Goal: Transaction & Acquisition: Obtain resource

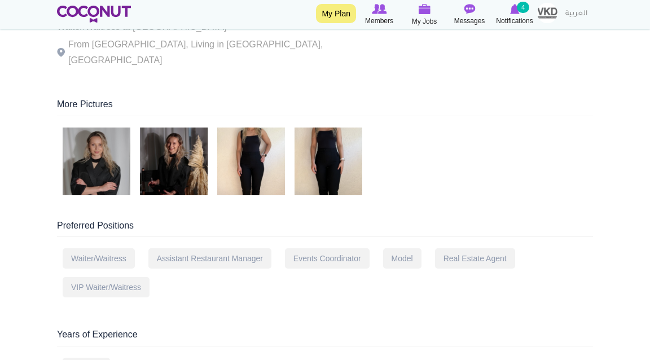
scroll to position [117, 0]
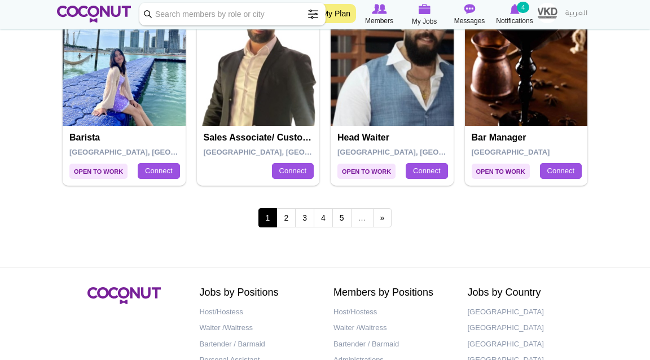
scroll to position [2050, 0]
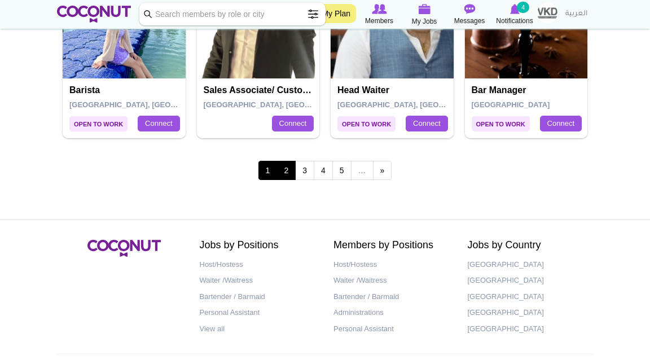
click at [284, 163] on link "2" at bounding box center [286, 170] width 19 height 19
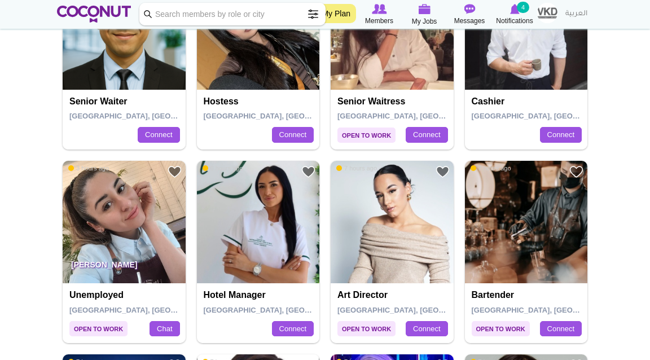
scroll to position [498, 0]
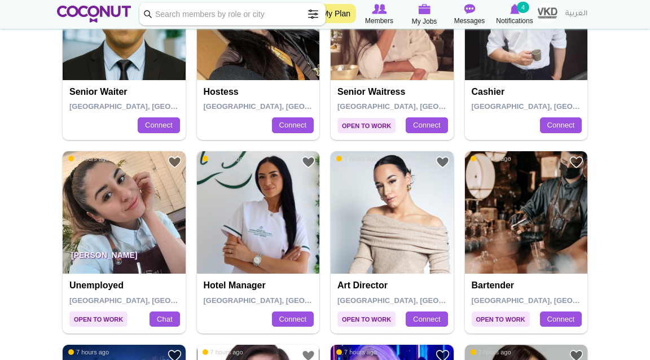
click at [108, 227] on img at bounding box center [124, 212] width 123 height 123
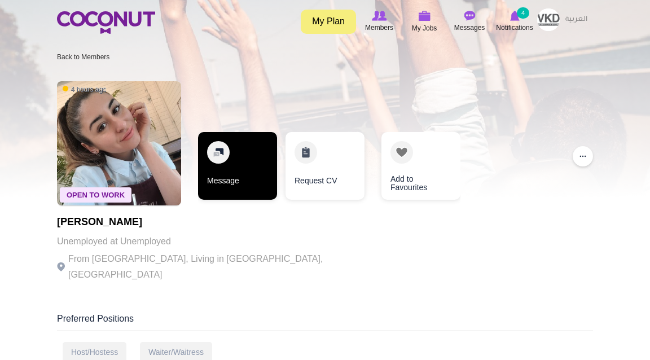
click at [241, 170] on link "Message" at bounding box center [237, 166] width 79 height 68
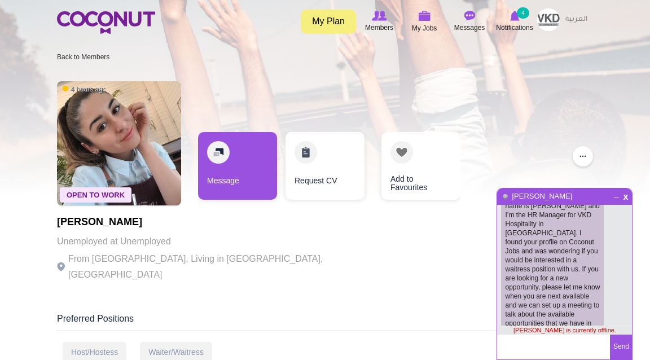
scroll to position [30, 0]
click at [625, 199] on span "x" at bounding box center [626, 195] width 10 height 8
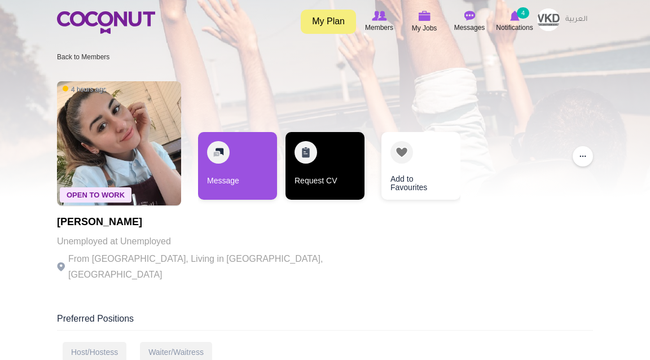
click at [326, 176] on link "Request CV" at bounding box center [325, 166] width 79 height 68
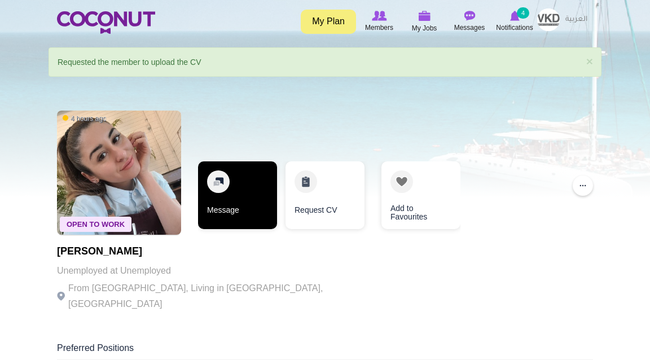
click at [228, 212] on link "Message" at bounding box center [237, 195] width 79 height 68
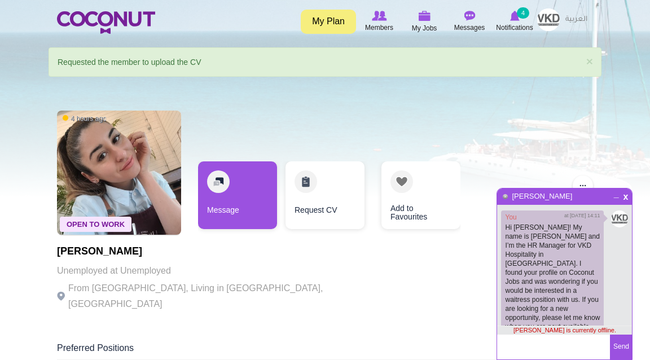
scroll to position [30, 0]
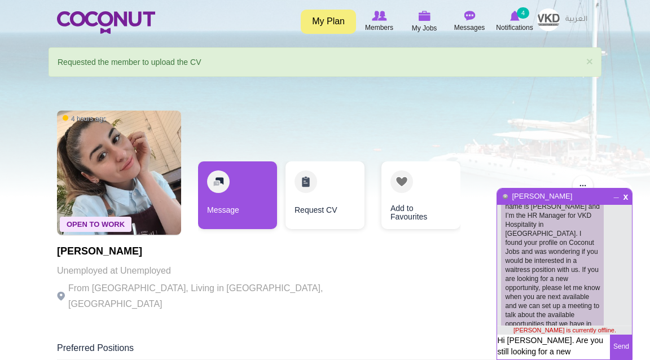
type textarea "Hi Antonela. Are you still looking for a new opportunity?"
click at [625, 348] on button "Send" at bounding box center [621, 347] width 22 height 25
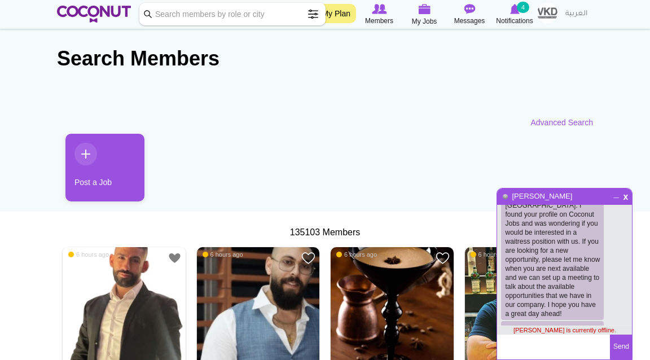
scroll to position [15, 0]
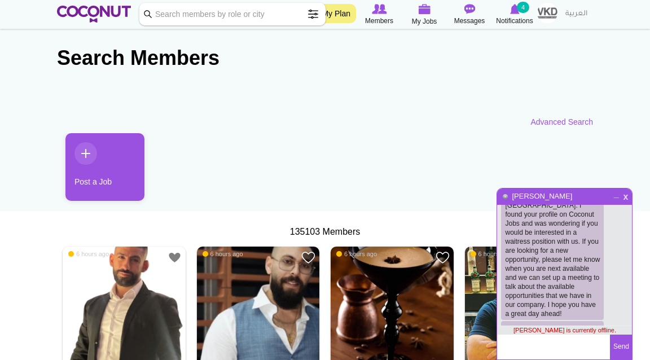
click at [624, 199] on span "x" at bounding box center [626, 195] width 10 height 8
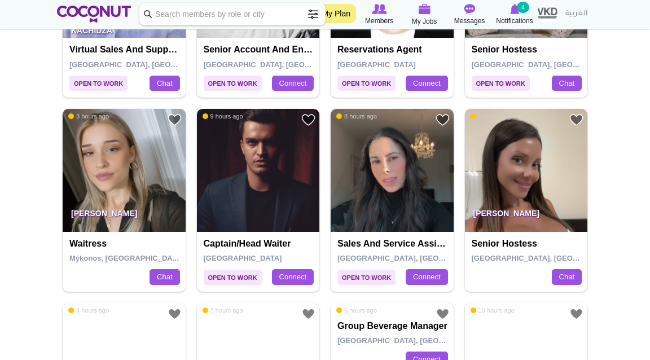
scroll to position [1321, 0]
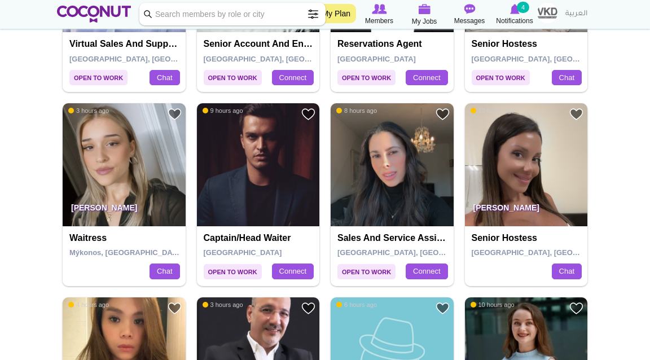
click at [161, 191] on img at bounding box center [124, 164] width 123 height 123
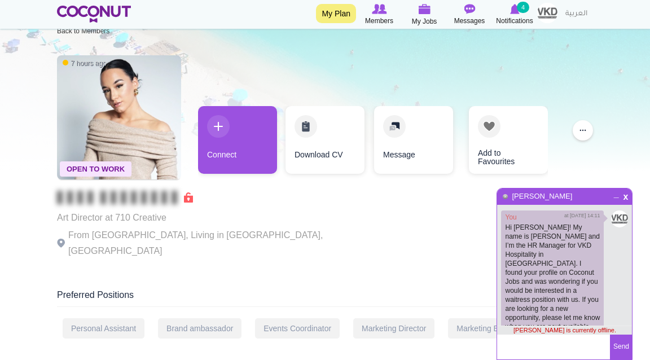
scroll to position [58, 0]
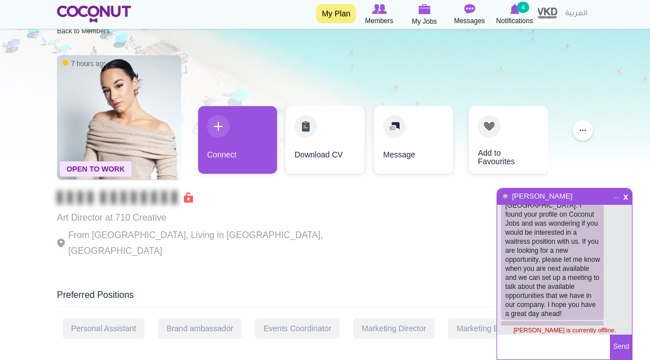
click at [623, 200] on div "x _ [PERSON_NAME]" at bounding box center [564, 197] width 135 height 16
click at [626, 200] on span "x" at bounding box center [626, 195] width 10 height 8
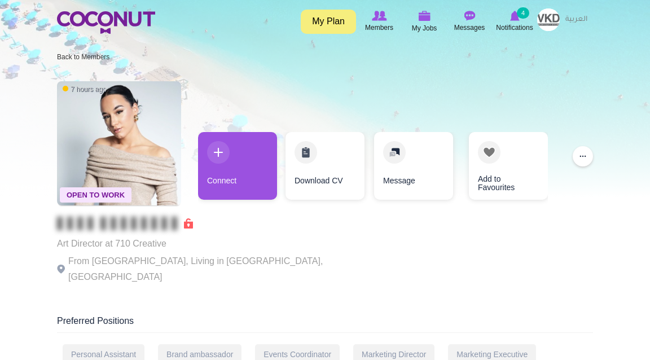
scroll to position [0, 0]
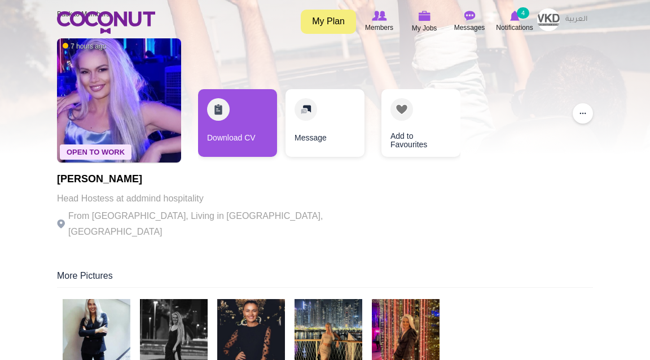
scroll to position [84, 0]
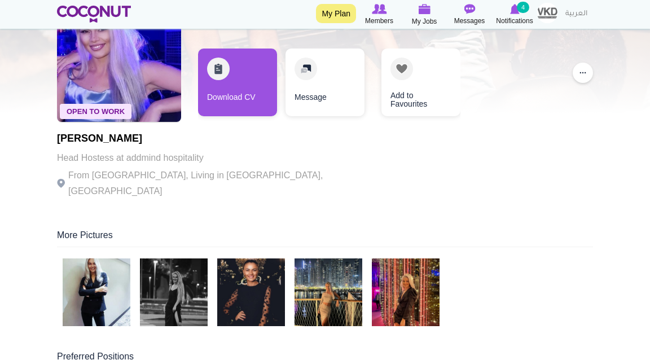
click at [113, 291] on img at bounding box center [97, 293] width 68 height 68
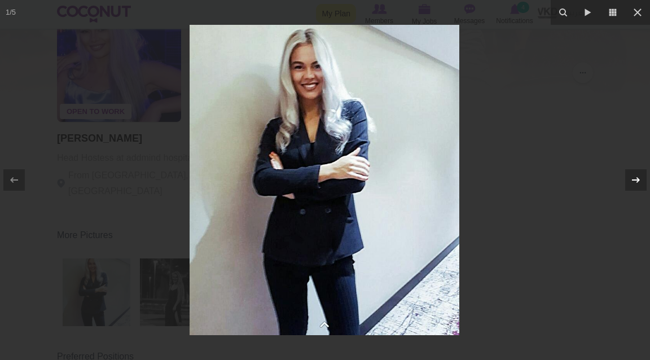
click at [637, 178] on icon at bounding box center [636, 180] width 14 height 14
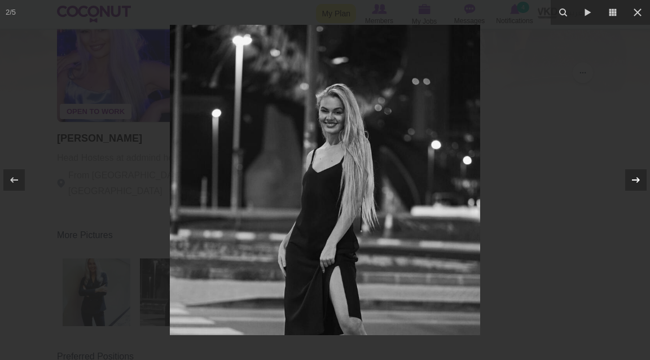
click at [637, 178] on icon at bounding box center [636, 180] width 14 height 14
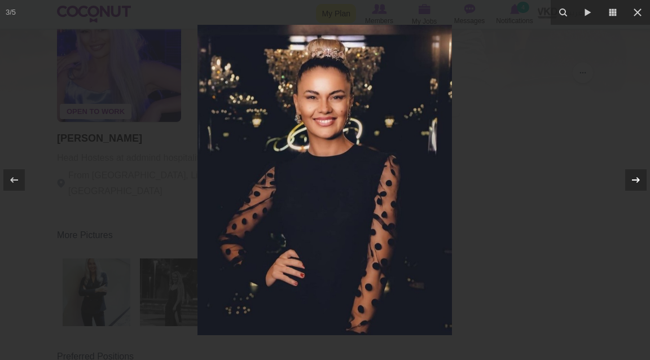
click at [637, 178] on icon at bounding box center [636, 180] width 14 height 14
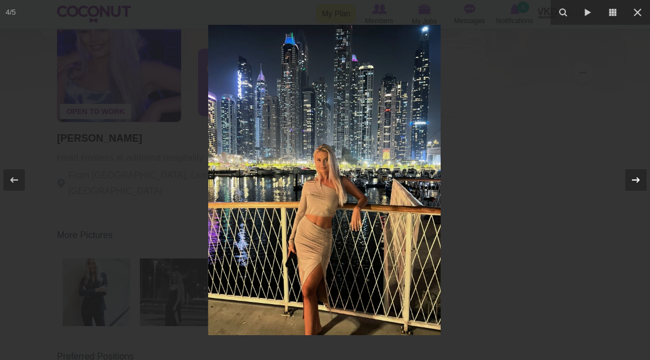
click at [637, 178] on icon at bounding box center [636, 180] width 14 height 14
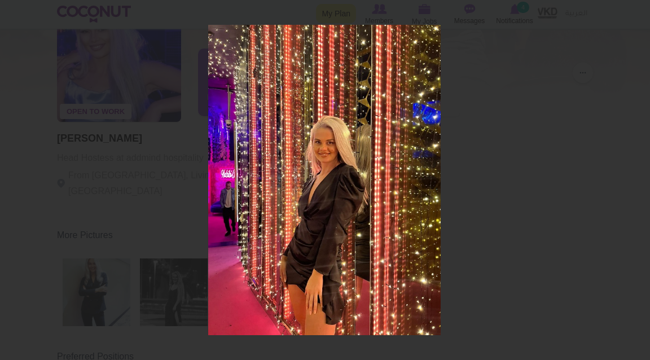
click at [637, 178] on div "5 / 5" at bounding box center [325, 180] width 650 height 360
click at [10, 176] on icon at bounding box center [14, 180] width 14 height 14
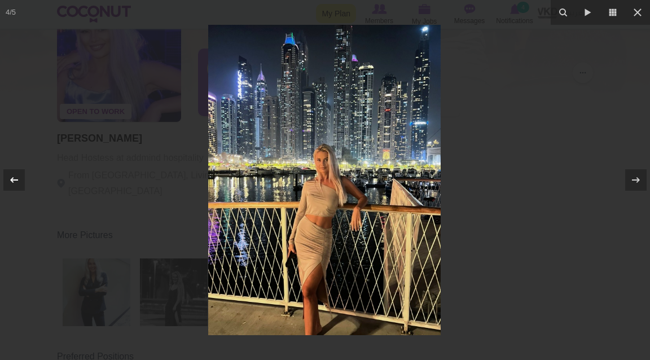
click at [10, 176] on icon at bounding box center [14, 180] width 14 height 14
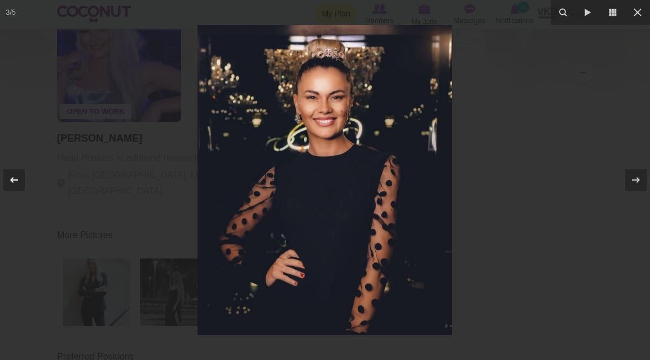
click at [10, 176] on icon at bounding box center [14, 180] width 14 height 14
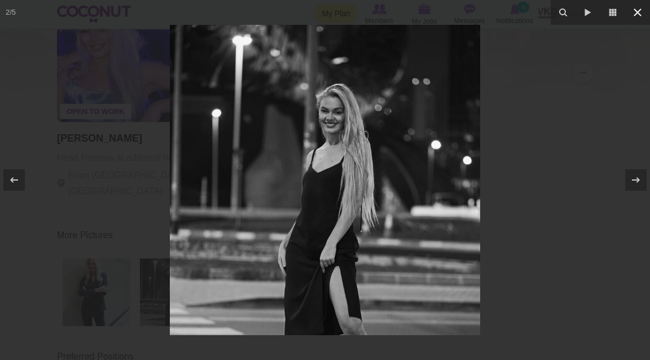
click at [636, 17] on icon at bounding box center [638, 13] width 14 height 14
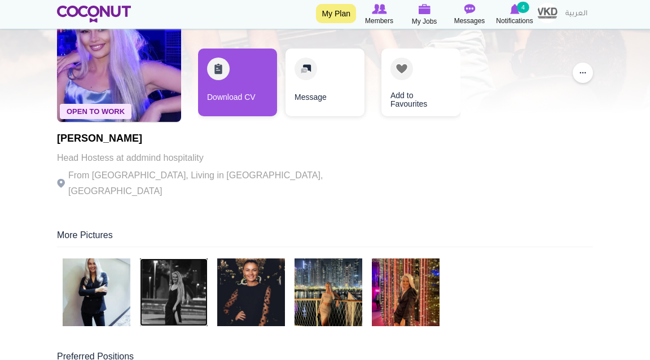
scroll to position [84, 0]
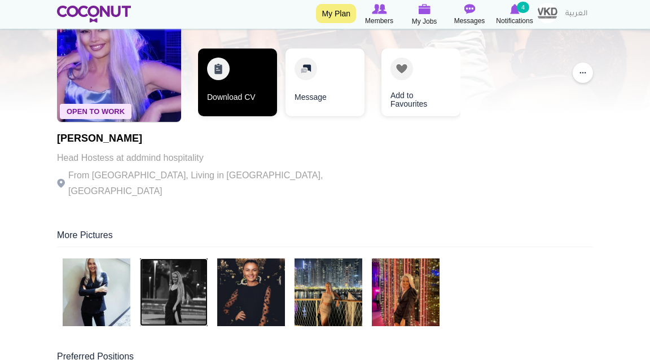
click at [255, 95] on link "Download CV" at bounding box center [237, 83] width 79 height 68
click at [235, 106] on link "Download CV" at bounding box center [237, 83] width 79 height 68
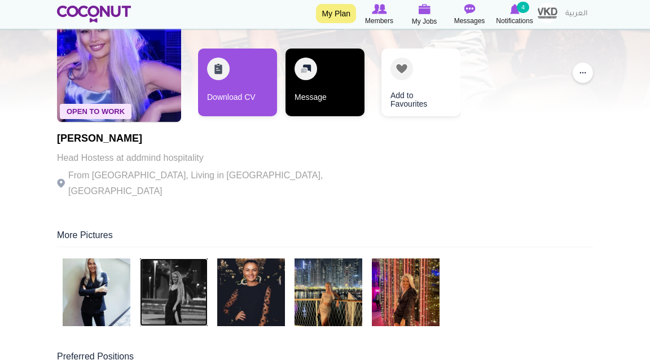
click at [322, 97] on link "Message" at bounding box center [325, 83] width 79 height 68
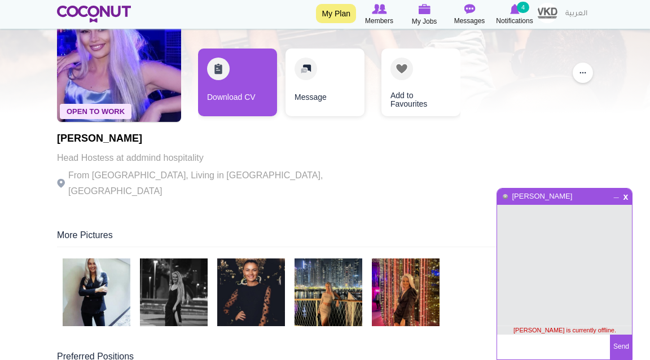
paste textarea "Hi Antonela! My name is Leonie and I’m the HR Manager for VKD Hospitality in Du…"
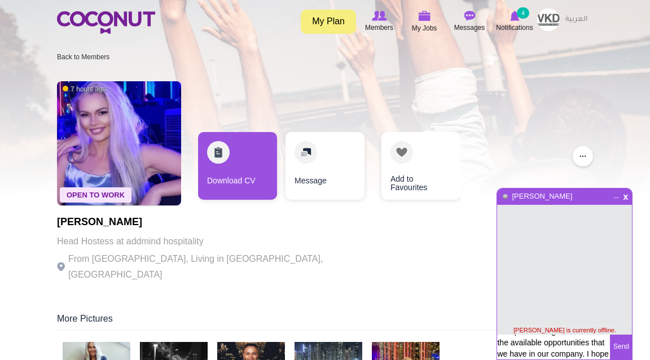
scroll to position [0, 0]
click at [524, 350] on textarea "Hi Antonela! My name is Leonie and I’m the HR Manager for VKD Hospitality in Du…" at bounding box center [553, 347] width 113 height 25
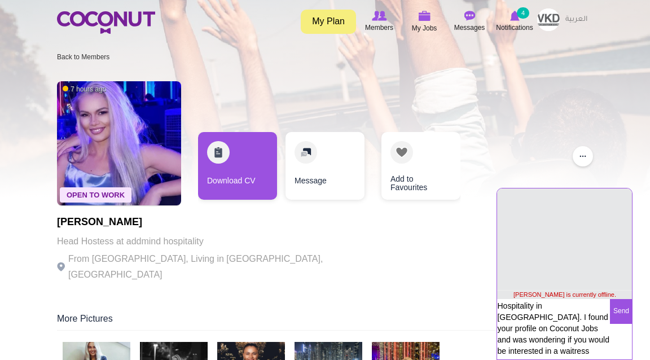
scroll to position [1, 0]
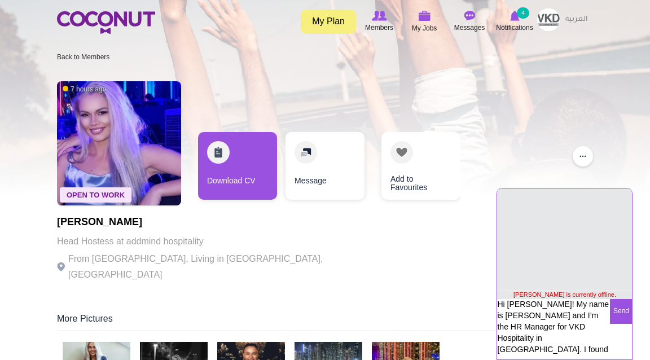
click at [527, 301] on textarea "Hi Antonela! My name is Leonie and I’m the HR Manager for VKD Hospitality in Du…" at bounding box center [553, 328] width 113 height 58
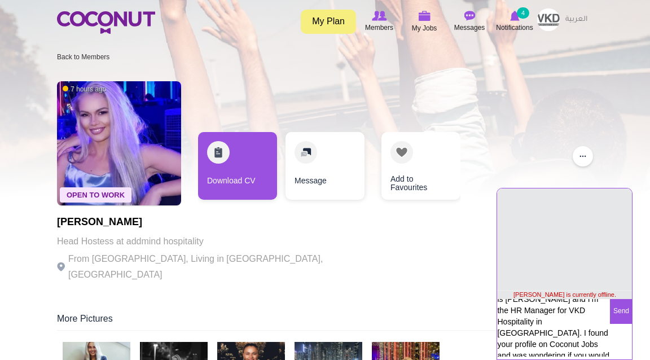
scroll to position [16, 0]
drag, startPoint x: 588, startPoint y: 312, endPoint x: 534, endPoint y: 324, distance: 55.0
click at [534, 324] on textarea "Hi Sanja! My name is Leonie and I’m the HR Manager for VKD Hospitality in Dubai…" at bounding box center [553, 328] width 113 height 58
click at [547, 330] on textarea "Hi Sanja! My name is Leonie and I’m the HR Manager for VKD Hospitality in Dubai…" at bounding box center [553, 328] width 113 height 58
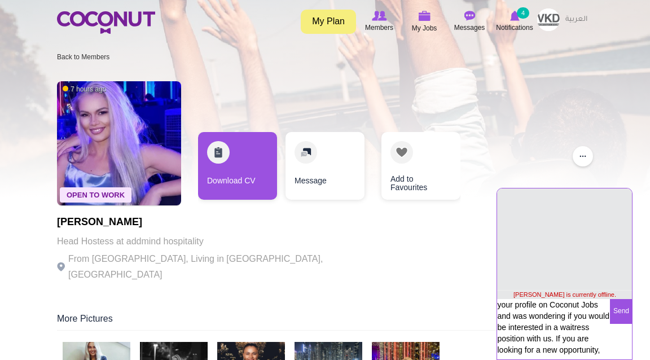
scroll to position [51, 0]
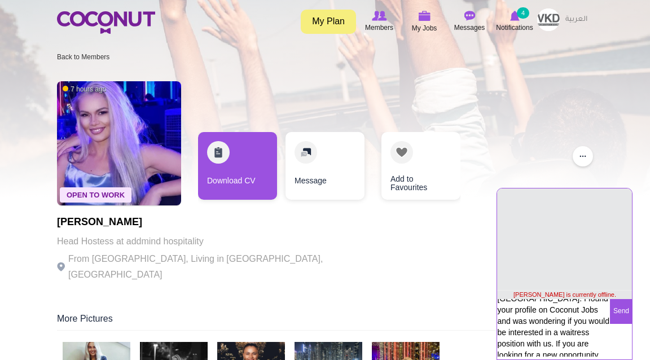
drag, startPoint x: 587, startPoint y: 311, endPoint x: 530, endPoint y: 312, distance: 57.0
click at [530, 312] on textarea "Hi Sanja! My name is Leonie and I’m the HR Manager for VKD Hospitality in Dubai…" at bounding box center [553, 328] width 113 height 58
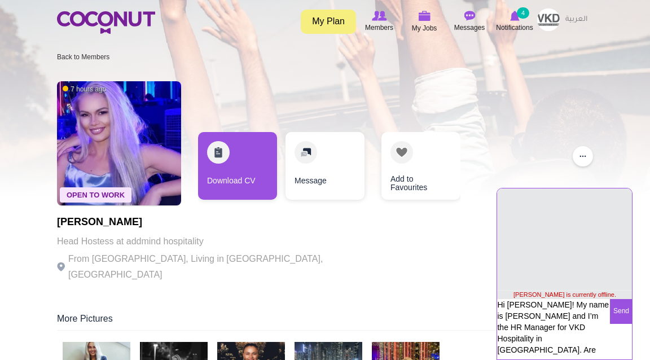
click at [575, 339] on textarea "Hi Sanja! My name is Leonie and I’m the HR Manager for VKD Hospitality in Dubai…" at bounding box center [553, 328] width 113 height 58
click at [592, 350] on textarea "Hi Sanja! My name is Leonie and I’m the HR Manager for VKD Hospitality in Dubai…" at bounding box center [553, 328] width 113 height 58
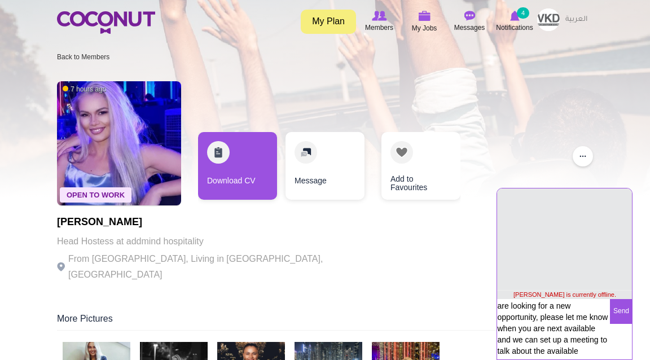
drag, startPoint x: 570, startPoint y: 340, endPoint x: 567, endPoint y: 329, distance: 11.8
click at [567, 329] on textarea "Hi Sanja! My name is Leonie and I’m the HR Manager for VKD Hospitality in Dubai…" at bounding box center [553, 328] width 113 height 58
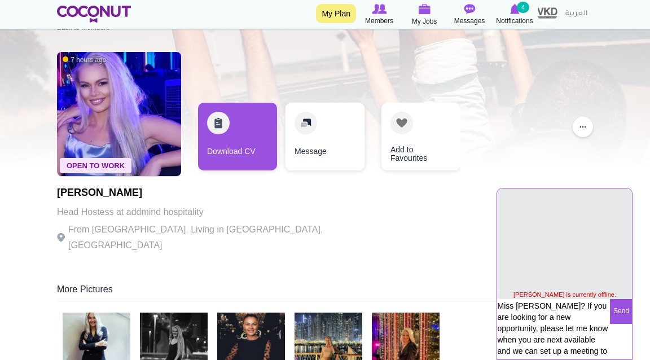
scroll to position [42, 0]
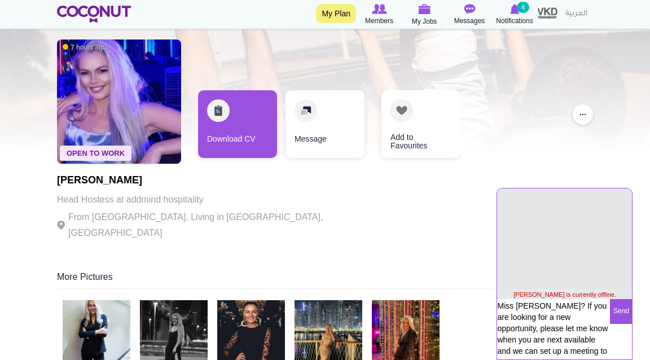
type textarea "Hi Sanja! My name is Leonie and I’m the HR Manager for VKD Hospitality in Dubai…"
click at [626, 303] on button "Send" at bounding box center [621, 311] width 22 height 25
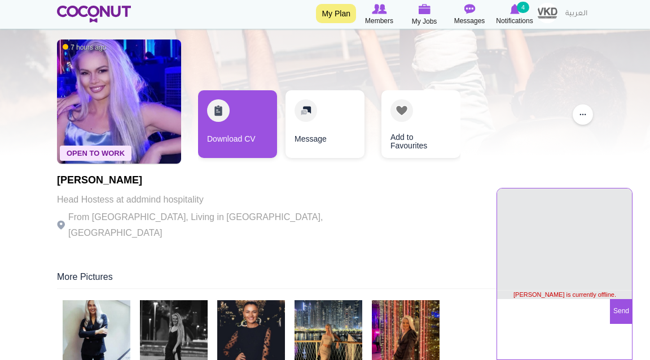
scroll to position [12, 0]
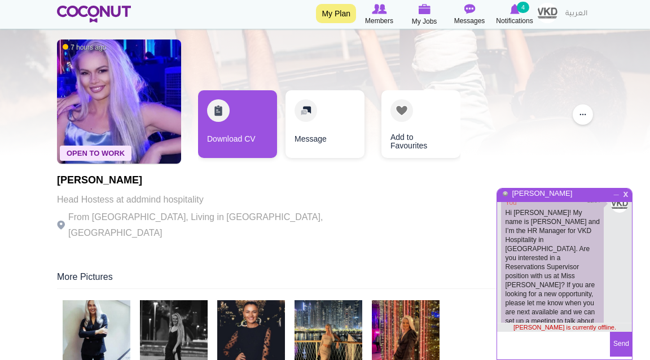
click at [627, 197] on span "x" at bounding box center [626, 193] width 10 height 8
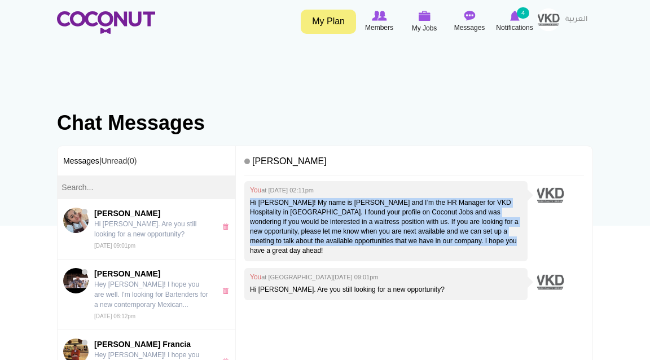
drag, startPoint x: 501, startPoint y: 242, endPoint x: 241, endPoint y: 200, distance: 263.0
click at [241, 200] on div "[PERSON_NAME] You at [DATE] 02:11pm Hi [PERSON_NAME]! My name is [PERSON_NAME] …" at bounding box center [414, 280] width 357 height 269
copy p "Hi [PERSON_NAME]! My name is [PERSON_NAME] and I’m the HR Manager for VKD Hospi…"
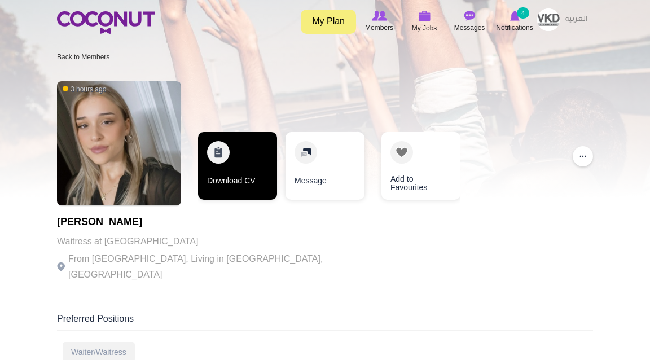
click at [226, 165] on link "Download CV" at bounding box center [237, 166] width 79 height 68
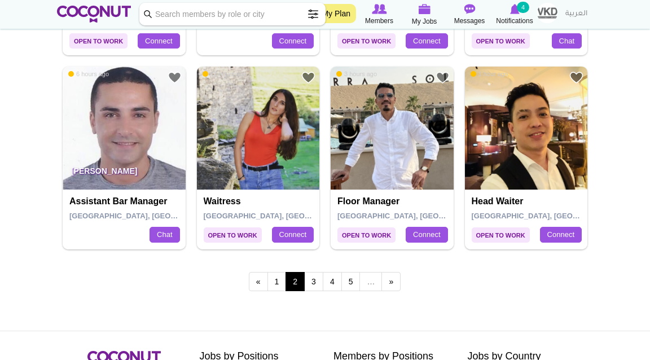
scroll to position [1968, 0]
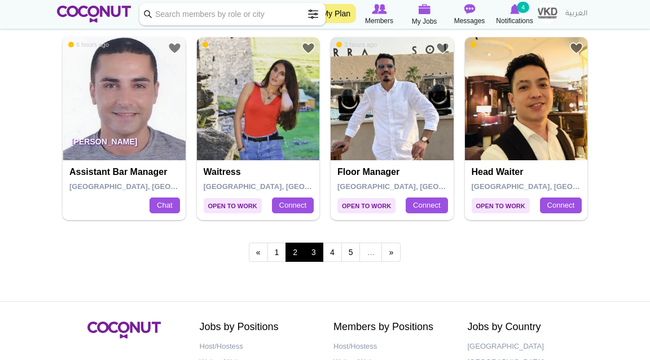
drag, startPoint x: 323, startPoint y: 252, endPoint x: 316, endPoint y: 252, distance: 6.8
click at [316, 252] on ul "« first ‹ previous 1 2 3 4 5 … next › last »" at bounding box center [325, 252] width 152 height 19
click at [314, 251] on link "3" at bounding box center [313, 252] width 19 height 19
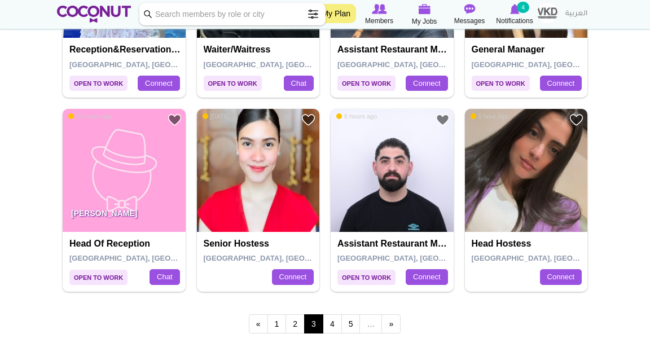
scroll to position [1897, 0]
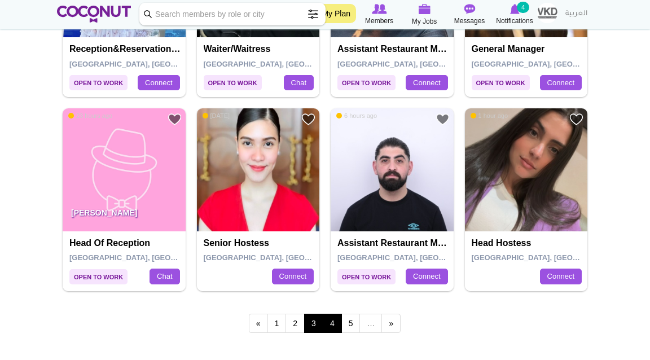
click at [332, 322] on link "4" at bounding box center [332, 323] width 19 height 19
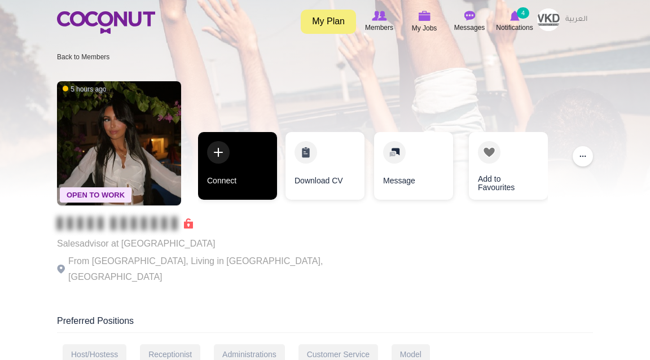
click at [235, 156] on link "Connect" at bounding box center [237, 166] width 79 height 68
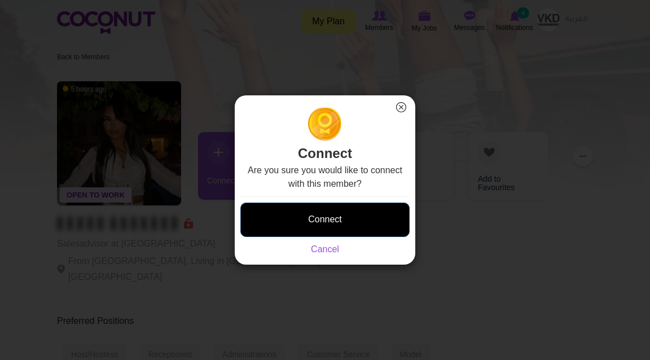
click at [296, 211] on button "Connect" at bounding box center [324, 220] width 169 height 34
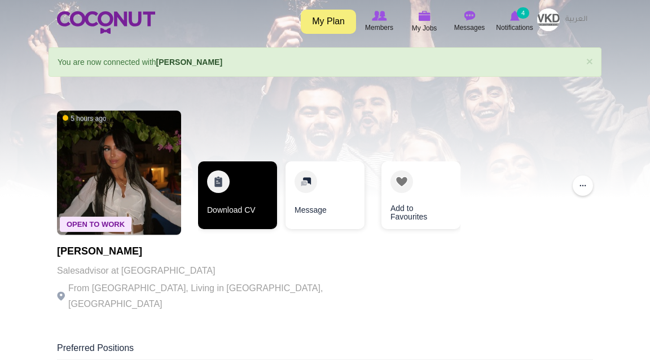
click at [243, 210] on link "Download CV" at bounding box center [237, 195] width 79 height 68
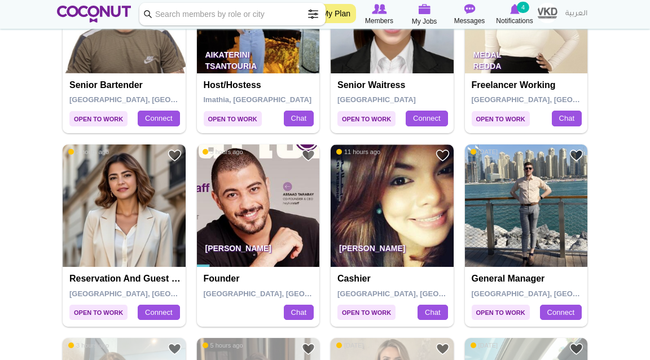
scroll to position [506, 0]
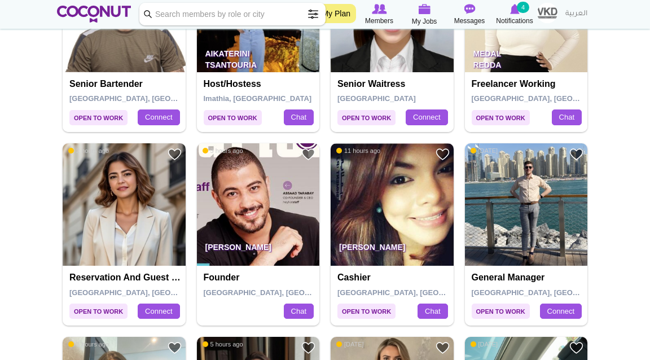
click at [400, 194] on img at bounding box center [392, 204] width 123 height 123
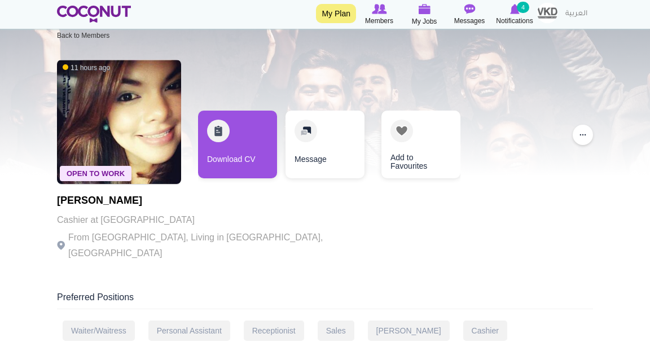
scroll to position [16, 0]
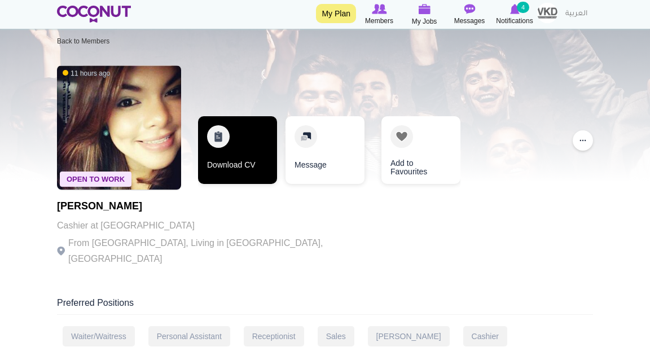
click at [249, 162] on link "Download CV" at bounding box center [237, 150] width 79 height 68
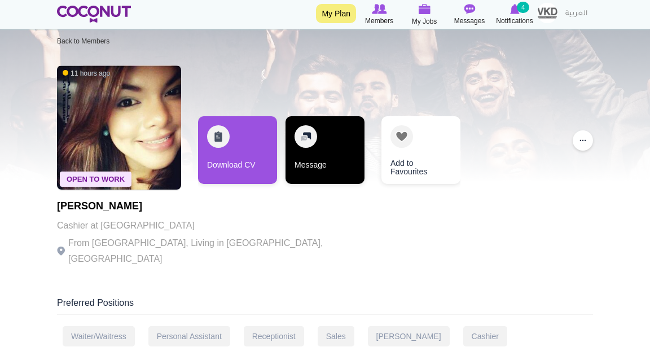
click at [316, 132] on link "Message" at bounding box center [325, 150] width 79 height 68
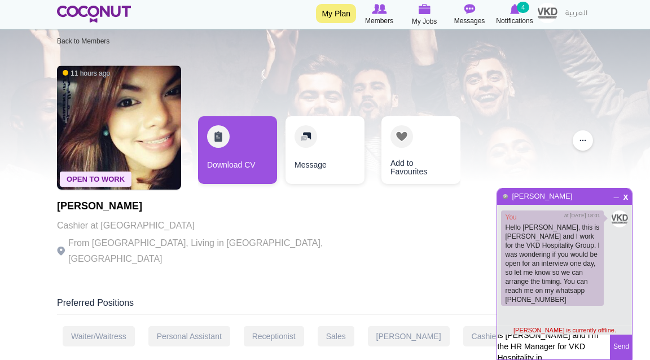
scroll to position [0, 0]
drag, startPoint x: 536, startPoint y: 352, endPoint x: 536, endPoint y: 318, distance: 33.3
click at [536, 318] on div "x _ Marlyn Castro You at 21/8/2022 18:01 Hello Marlyn, this is Mihael and I wor…" at bounding box center [565, 274] width 136 height 172
click at [528, 341] on textarea "Hi Antonela! My name is Leonie and I’m the HR Manager for VKD Hospitality in Du…" at bounding box center [553, 347] width 113 height 25
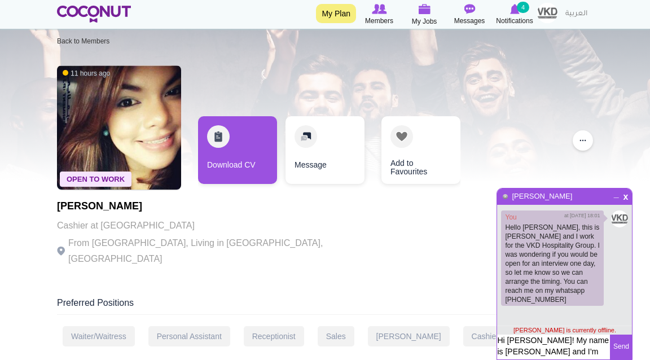
click at [546, 348] on textarea "Hi Marlyn! My name is Leonie and I’m the HR Manager for VKD Hospitality in Duba…" at bounding box center [553, 364] width 113 height 58
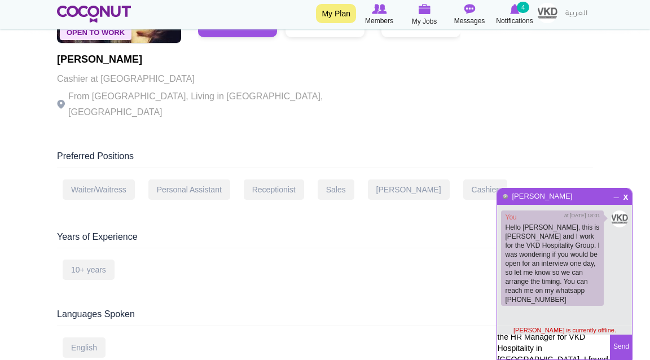
scroll to position [196, 0]
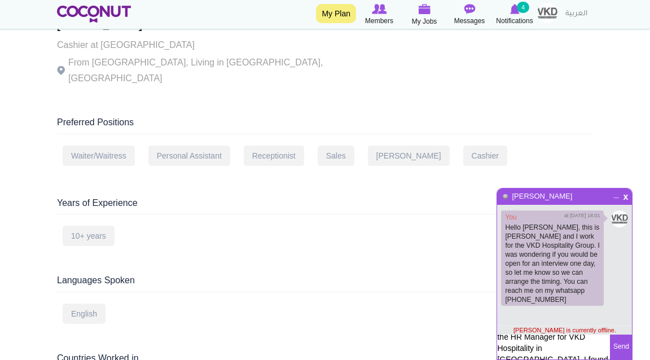
drag, startPoint x: 588, startPoint y: 338, endPoint x: 586, endPoint y: 358, distance: 19.8
click at [586, 358] on textarea "Hi Marlyn! My name is Leonie and I’m the HR Manager for VKD Hospitality in Duba…" at bounding box center [553, 364] width 113 height 58
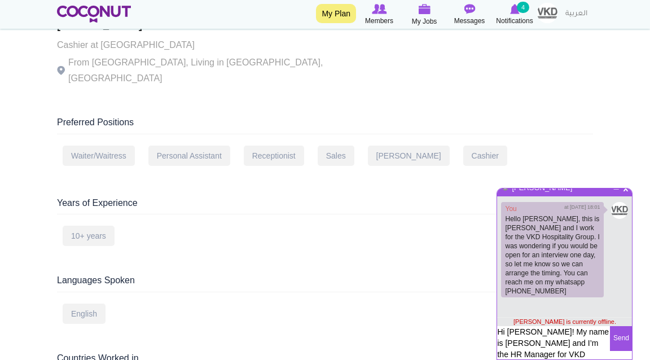
scroll to position [20, 0]
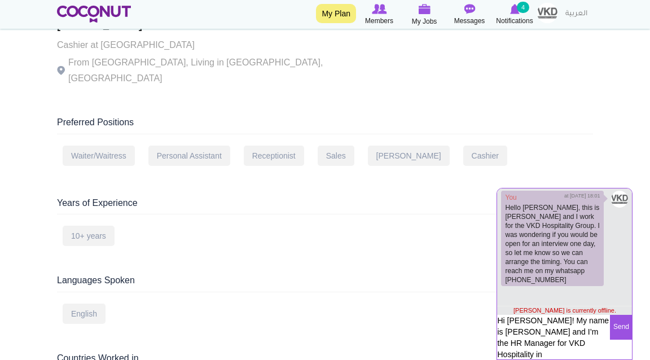
click at [607, 354] on textarea "Hi Marlyn! My name is Leonie and I’m the HR Manager for VKD Hospitality in Duba…" at bounding box center [553, 344] width 113 height 58
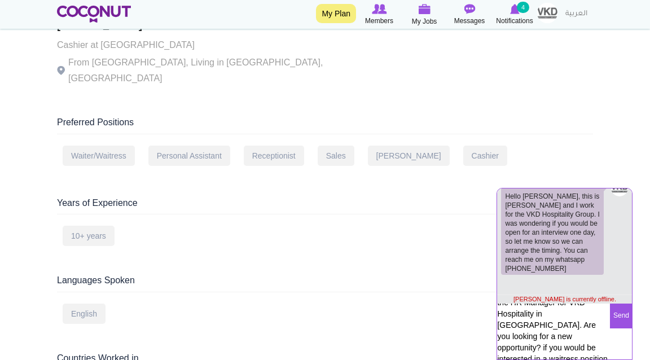
scroll to position [30, 0]
drag, startPoint x: 544, startPoint y: 325, endPoint x: 577, endPoint y: 336, distance: 35.3
click at [577, 336] on textarea "Hi Marlyn! My name is Leonie and I’m the HR Manager for VKD Hospitality in Duba…" at bounding box center [553, 333] width 113 height 58
click at [553, 336] on textarea "Hi Marlyn! My name is Leonie and I’m the HR Manager for VKD Hospitality in Duba…" at bounding box center [553, 333] width 113 height 58
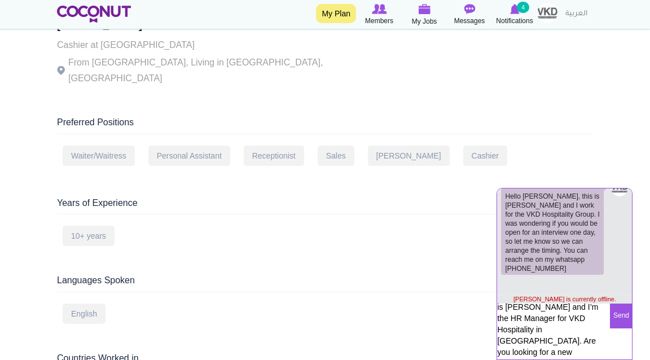
scroll to position [14, 0]
drag, startPoint x: 589, startPoint y: 320, endPoint x: 541, endPoint y: 341, distance: 52.6
click at [541, 341] on textarea "Hi Marlyn! My name is Leonie and I’m the HR Manager for VKD Hospitality in Duba…" at bounding box center [553, 333] width 113 height 58
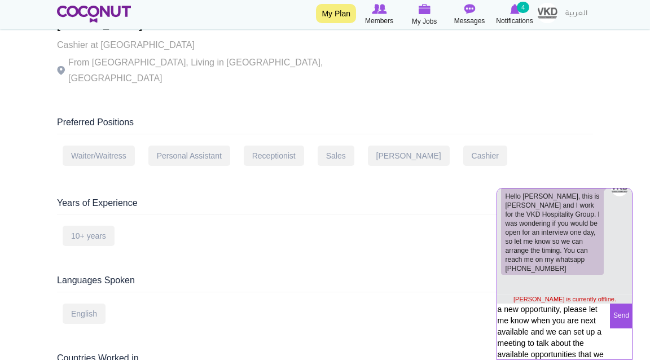
scroll to position [78, 0]
drag, startPoint x: 527, startPoint y: 321, endPoint x: 571, endPoint y: 342, distance: 48.7
click at [571, 342] on textarea "Hi Marlyn! My name is Leonie and I’m the HR Manager for VKD Hospitality in Duba…" at bounding box center [553, 333] width 113 height 58
type textarea "Hi Marlyn! My name is Leonie and I’m the HR Manager for VKD Hospitality in Duba…"
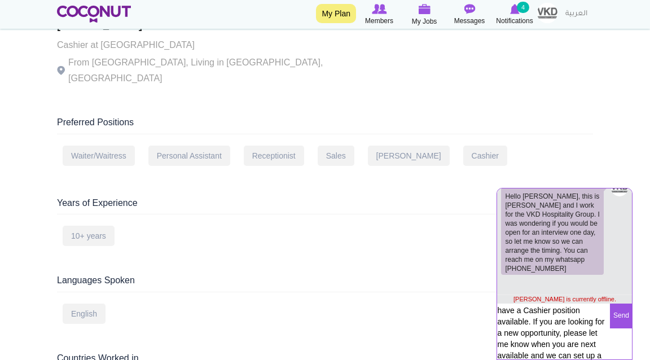
click at [625, 315] on button "Send" at bounding box center [621, 316] width 22 height 25
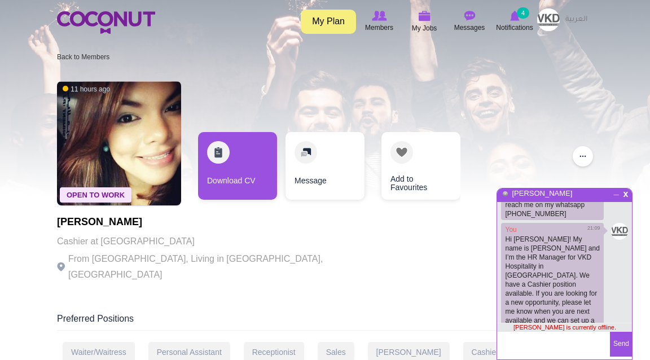
scroll to position [0, 0]
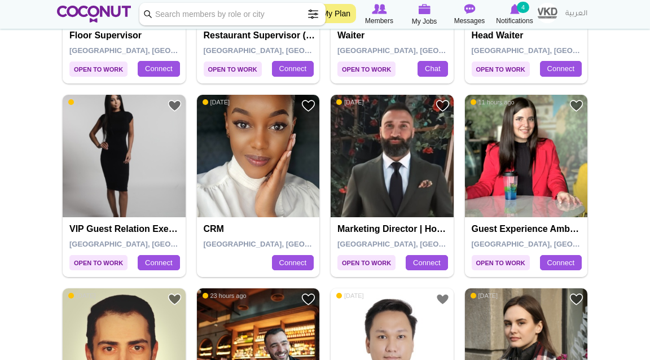
scroll to position [1720, 0]
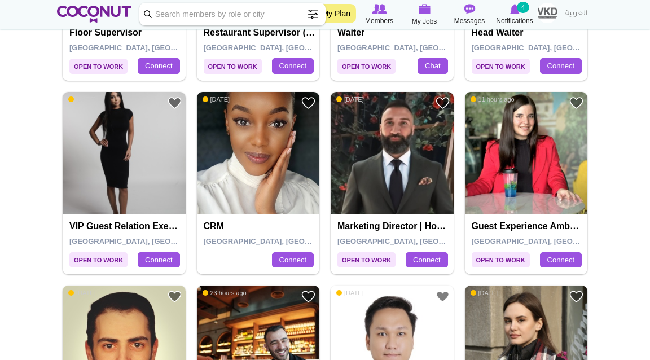
click at [255, 174] on img at bounding box center [258, 153] width 123 height 123
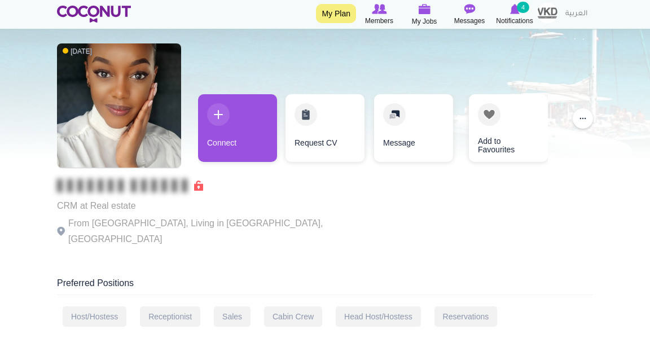
scroll to position [38, 0]
